Goal: Communication & Community: Answer question/provide support

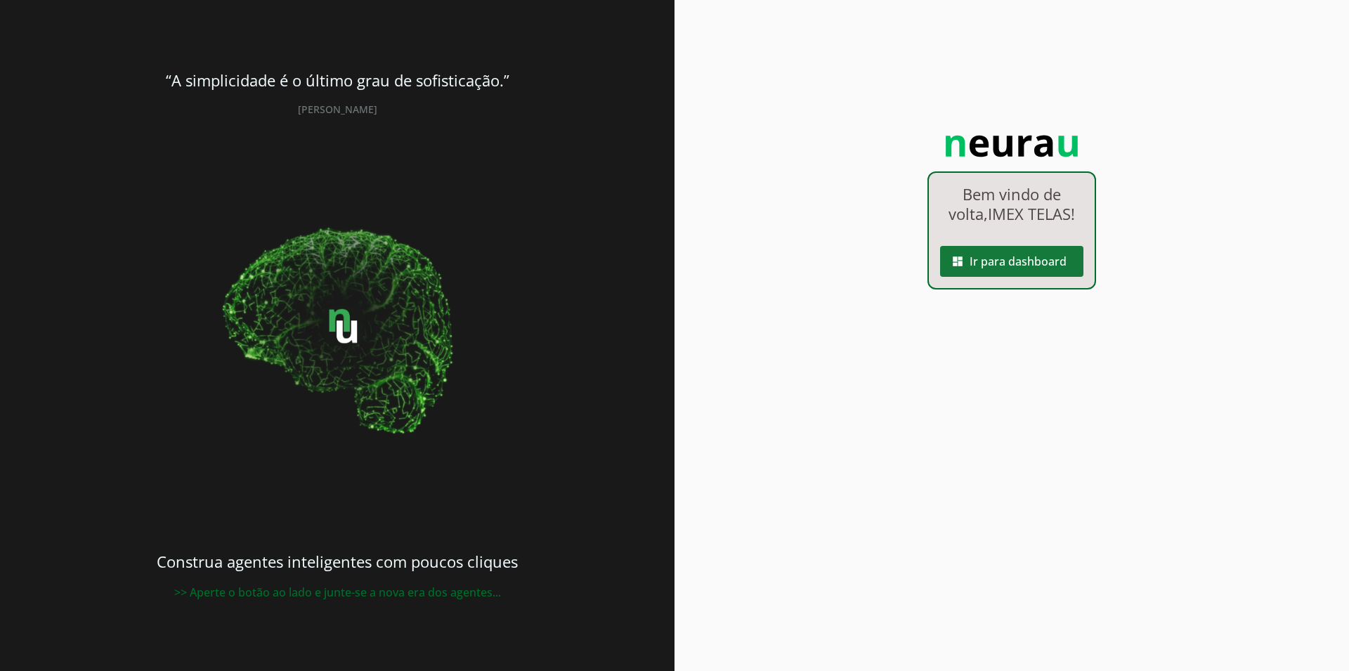
click at [1029, 262] on span at bounding box center [1011, 262] width 143 height 34
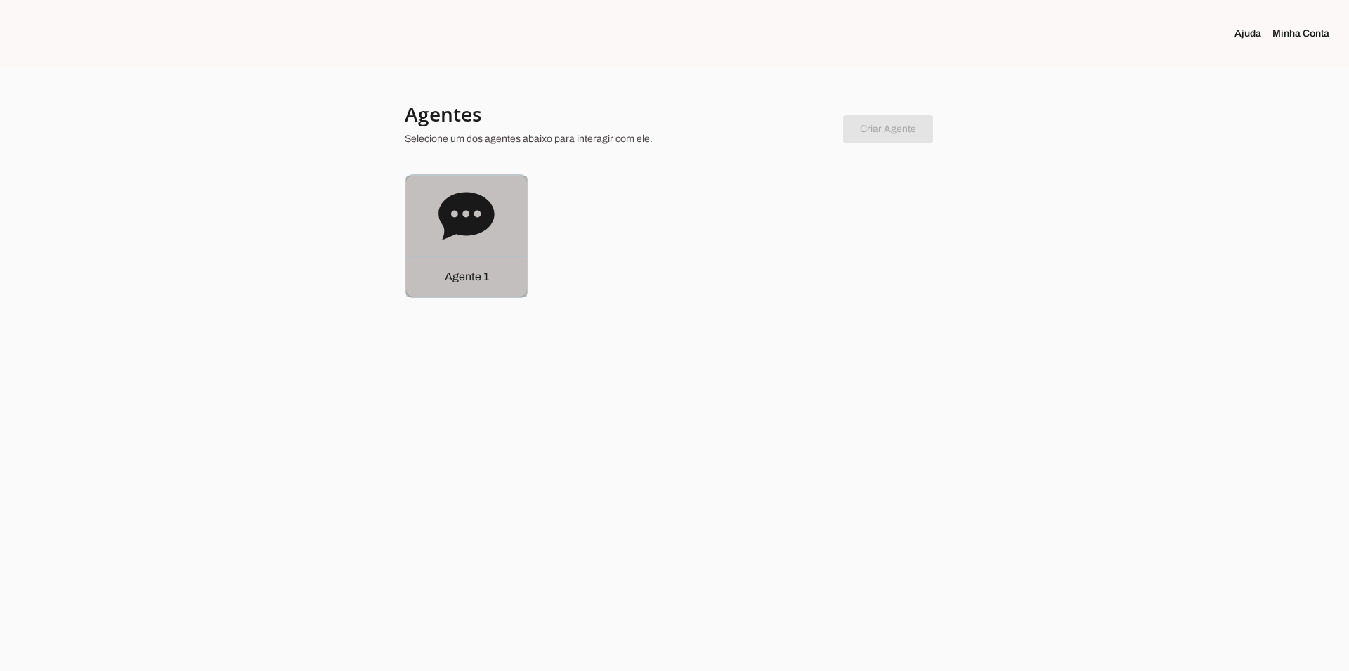
click at [422, 223] on div "Agente 1" at bounding box center [466, 236] width 121 height 121
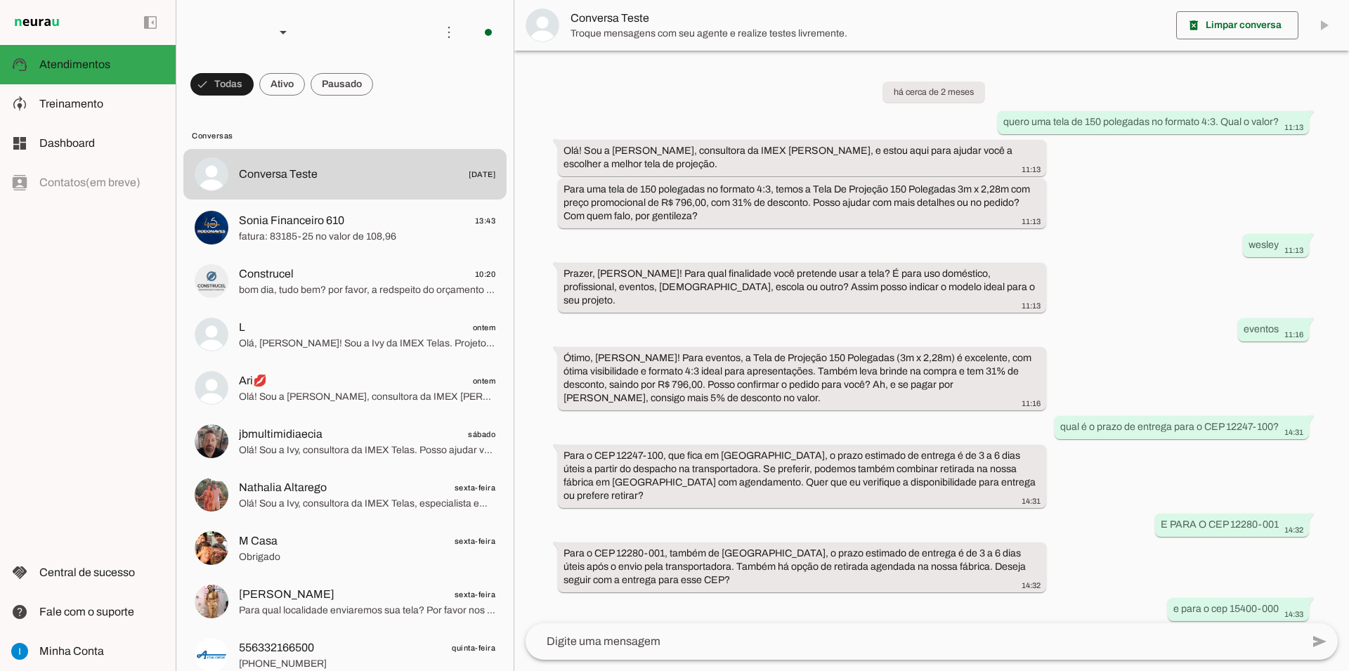
scroll to position [641, 0]
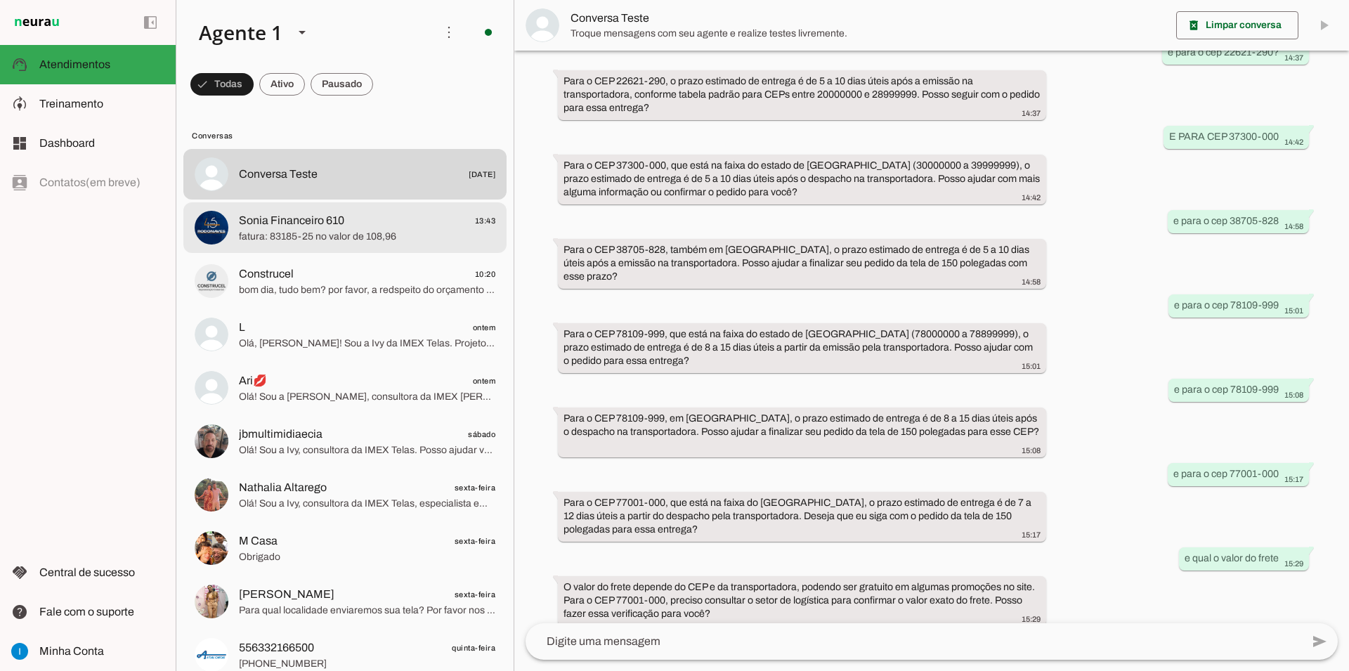
click at [370, 212] on span "Sonia Financeiro 610 13:43" at bounding box center [367, 221] width 256 height 18
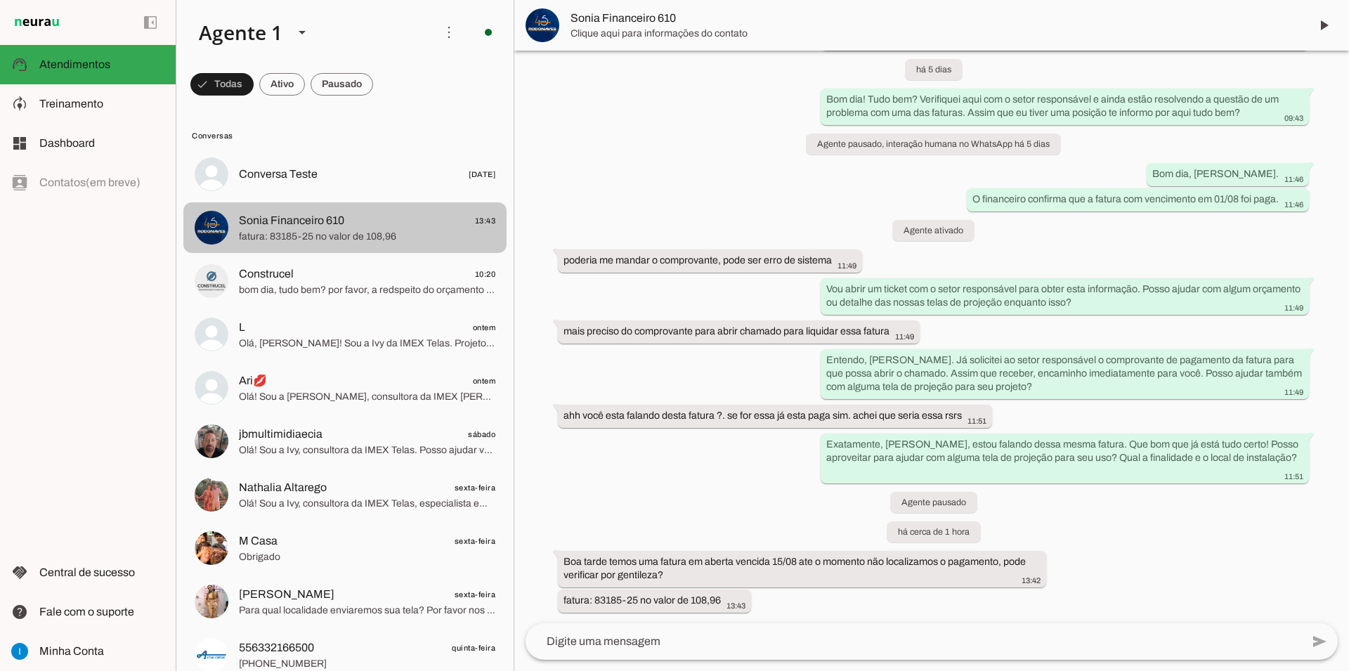
scroll to position [1390, 0]
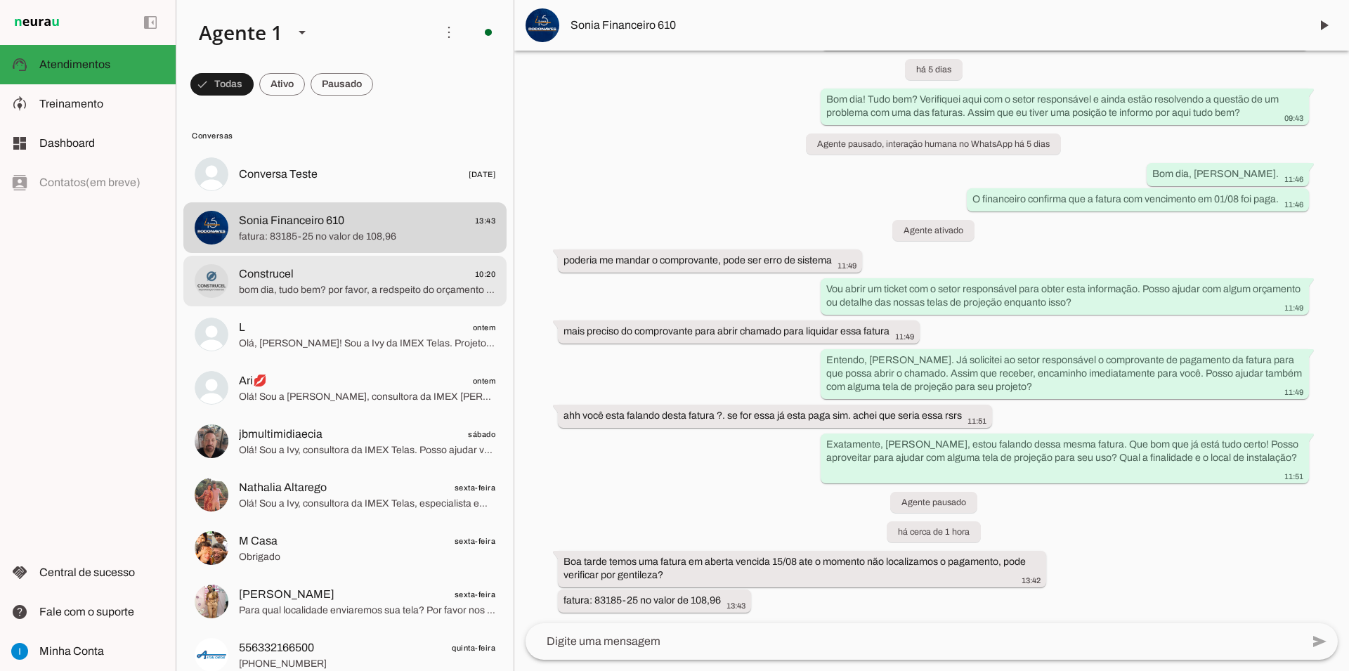
click at [401, 283] on span "bom dia, tudo bem? por favor, a redspeito do orçamento RF2025364 temos alguma n…" at bounding box center [367, 290] width 256 height 14
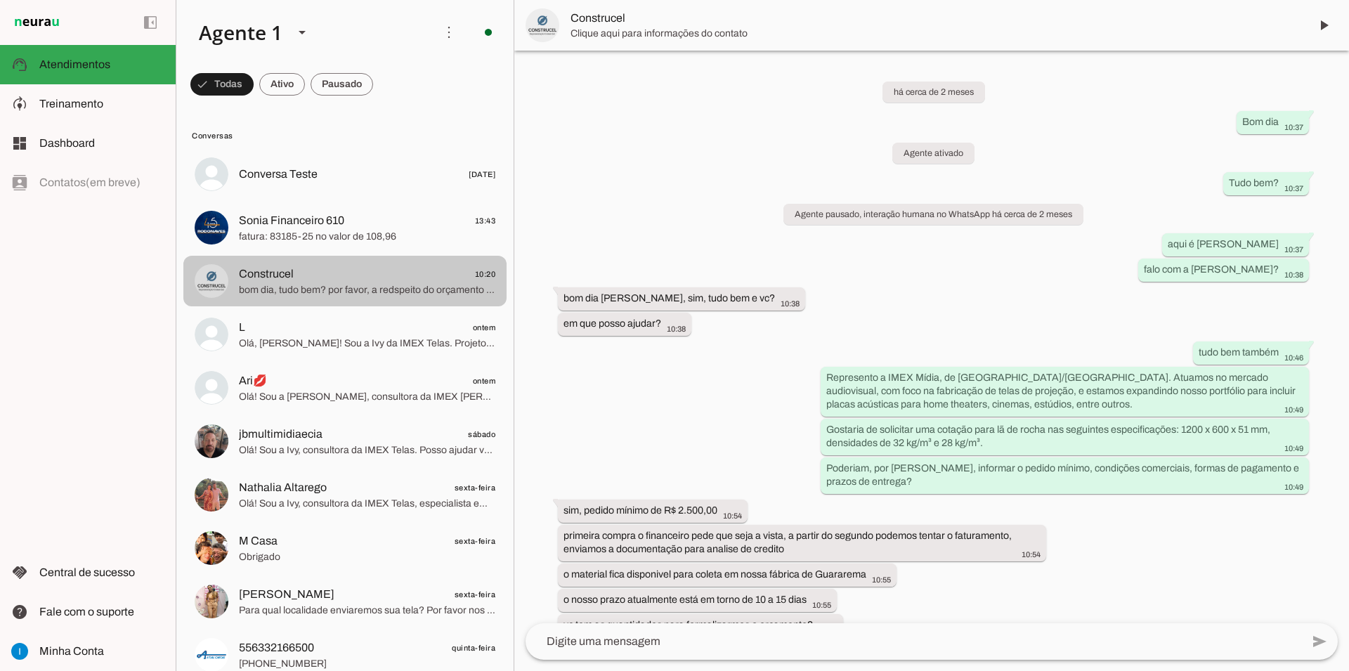
scroll to position [1426, 0]
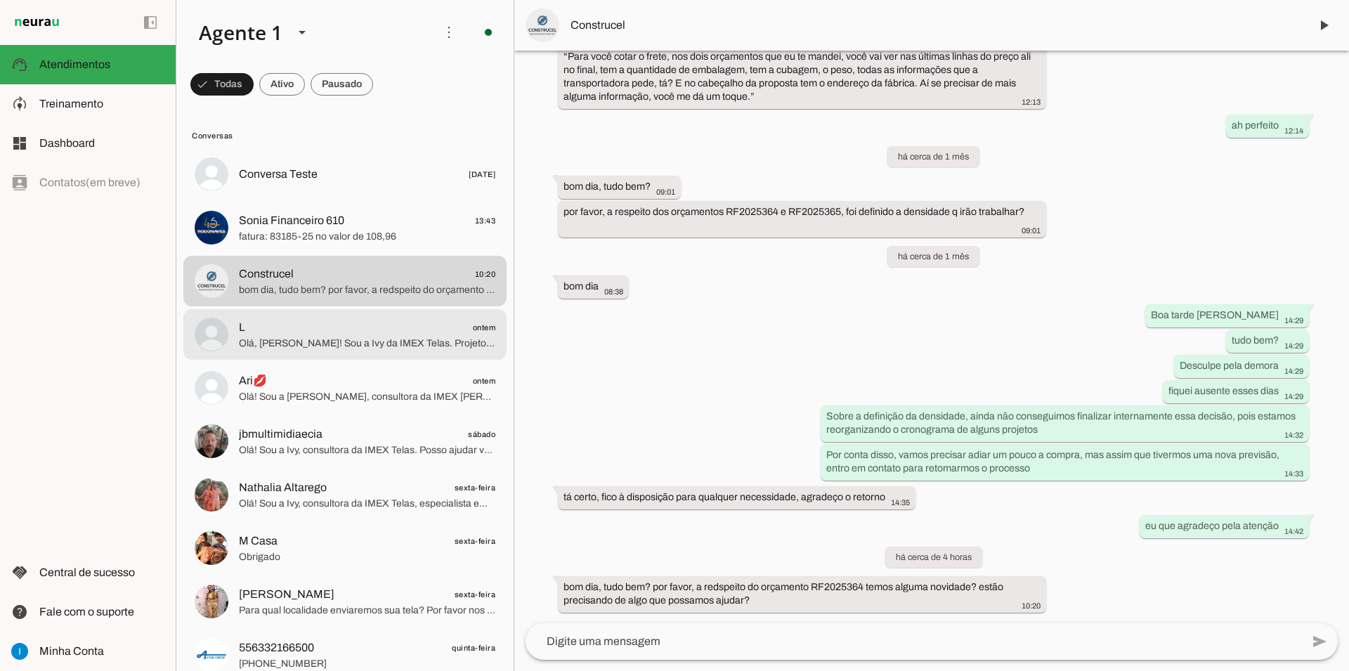
click at [372, 337] on span "Olá, [PERSON_NAME]! Sou a Ivy da IMEX Telas. Projetores de curta distância exig…" at bounding box center [367, 344] width 256 height 14
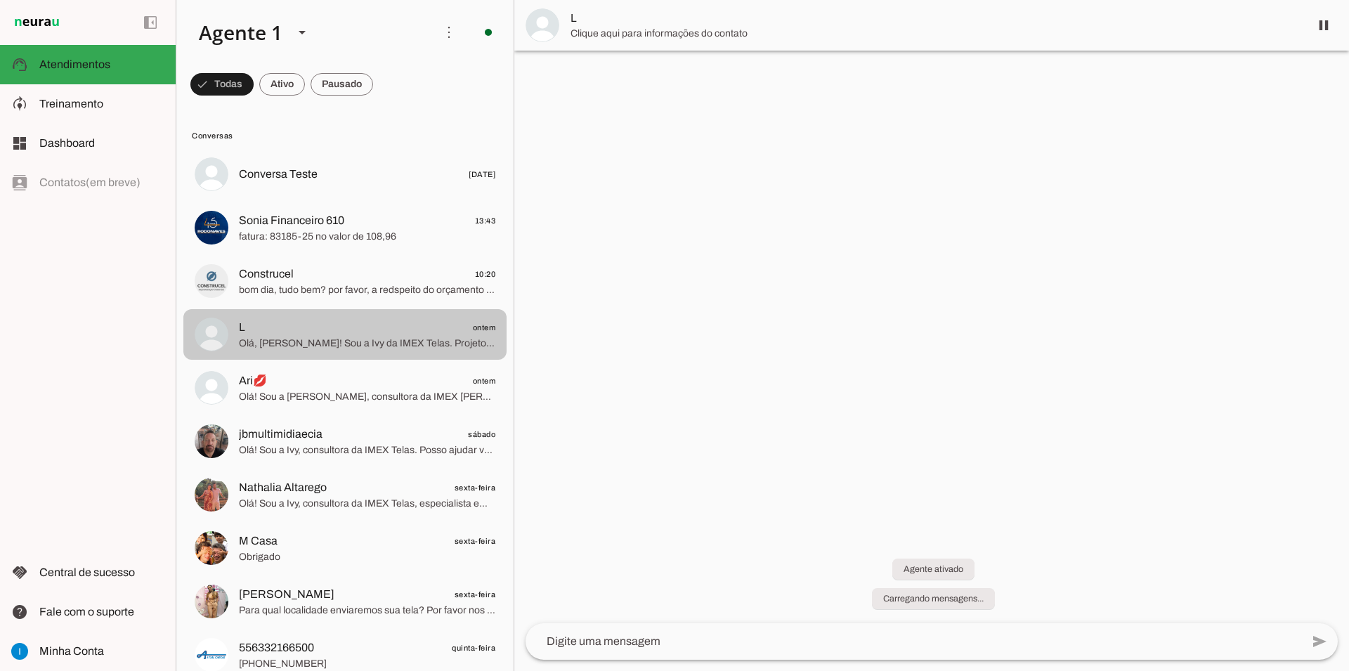
scroll to position [499, 0]
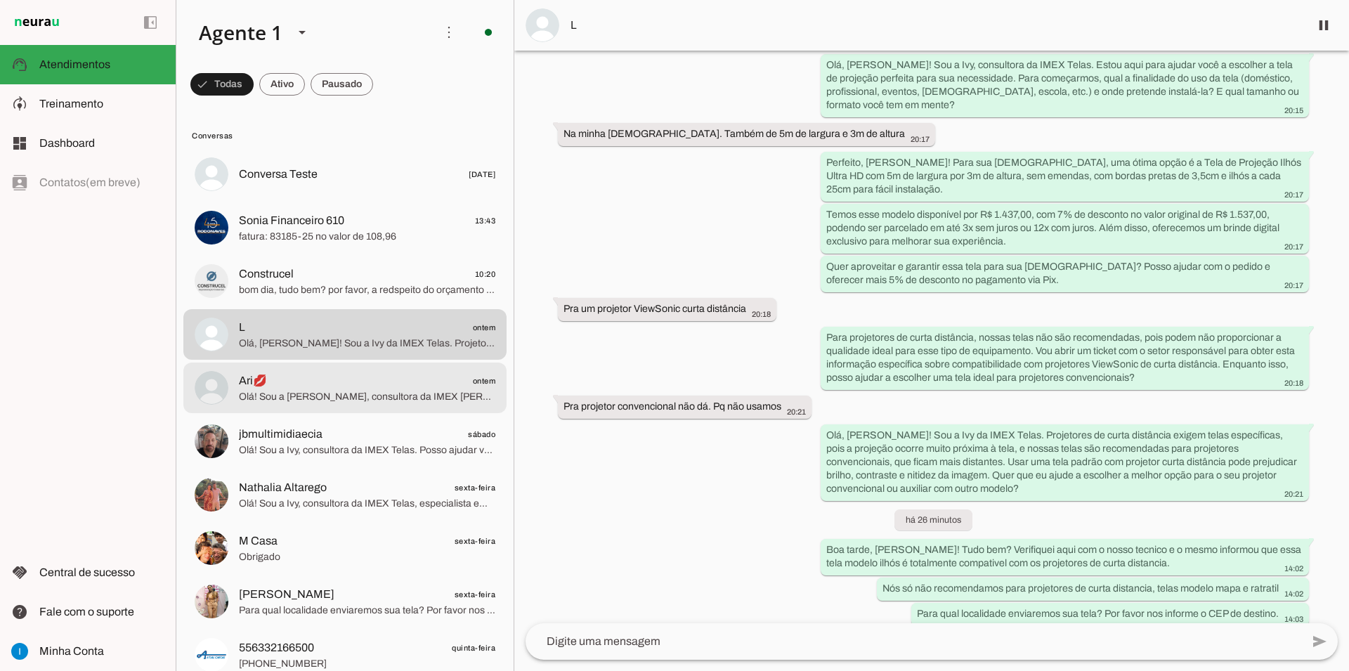
click at [401, 390] on span "Olá! Sou a [PERSON_NAME], consultora da IMEX [PERSON_NAME], pronta para ajudar …" at bounding box center [367, 397] width 256 height 14
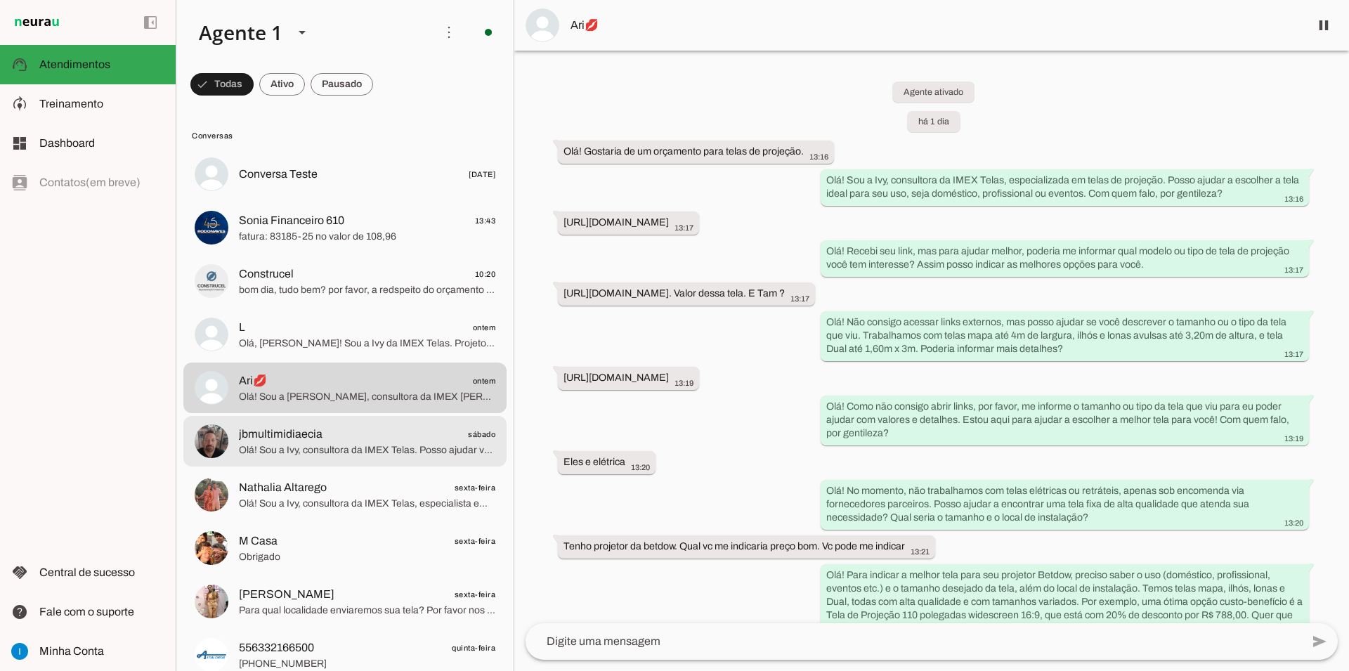
click at [394, 443] on span "Olá! Sou a Ivy, consultora da IMEX Telas. Posso ajudar você a encontrar a tela …" at bounding box center [367, 450] width 256 height 14
